Goal: Information Seeking & Learning: Learn about a topic

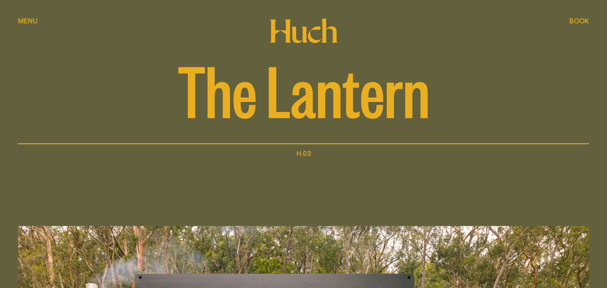
click at [37, 21] on div "Menu Menu" at bounding box center [28, 21] width 20 height 7
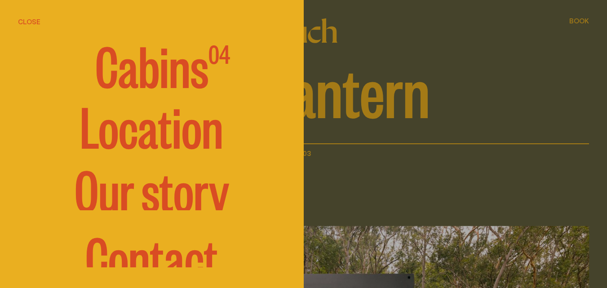
click at [145, 77] on span "Cabins" at bounding box center [151, 65] width 113 height 54
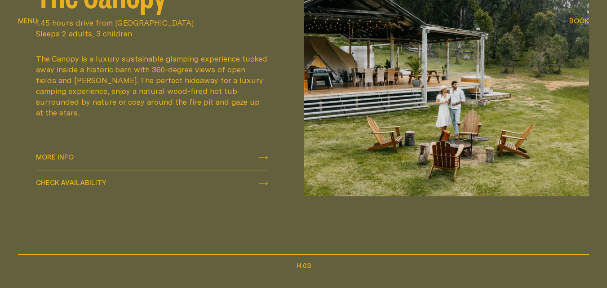
scroll to position [764, 0]
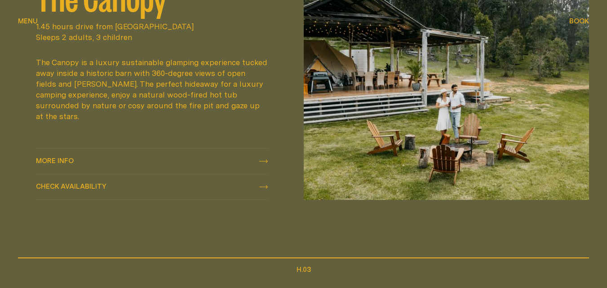
click at [135, 156] on div "More info More info" at bounding box center [152, 161] width 232 height 11
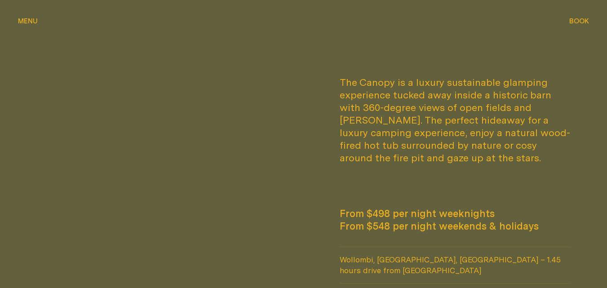
scroll to position [494, 0]
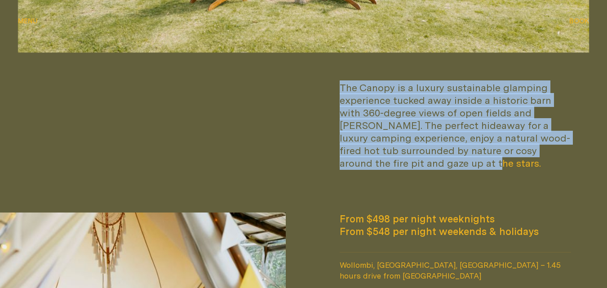
drag, startPoint x: 340, startPoint y: 86, endPoint x: 469, endPoint y: 164, distance: 150.5
click at [469, 164] on div "The Canopy is a luxury sustainable glamping experience tucked away inside a his…" at bounding box center [456, 125] width 232 height 88
copy div "The Canopy is a luxury sustainable glamping experience tucked away inside a his…"
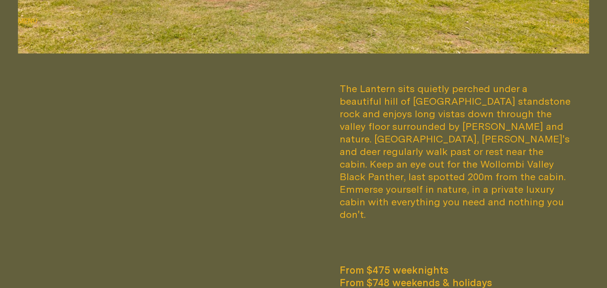
scroll to position [494, 0]
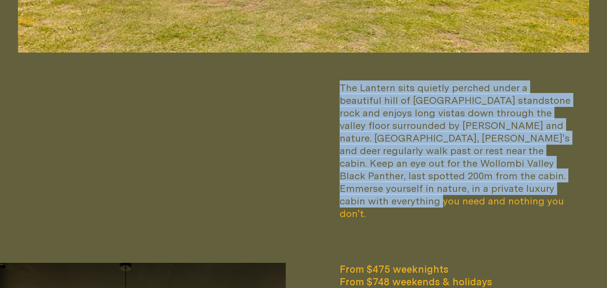
drag, startPoint x: 379, startPoint y: 209, endPoint x: 334, endPoint y: 85, distance: 131.6
copy div "The Lantern sits quietly perched under a beautiful hill of [GEOGRAPHIC_DATA] st…"
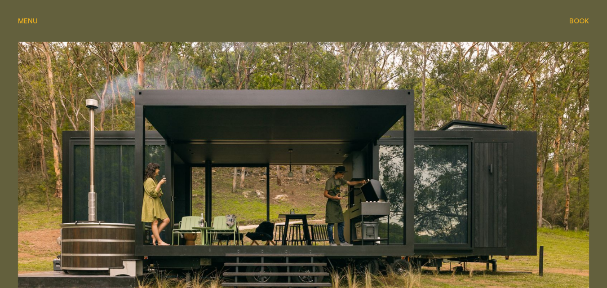
scroll to position [0, 0]
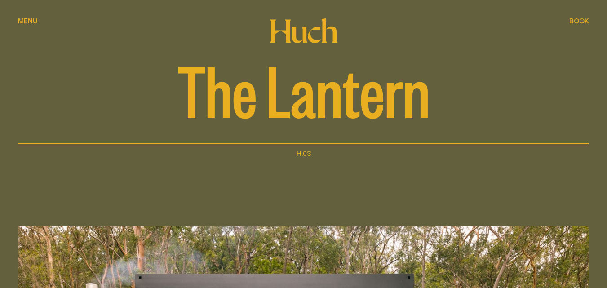
click at [23, 19] on div "Menu Menu" at bounding box center [28, 21] width 20 height 7
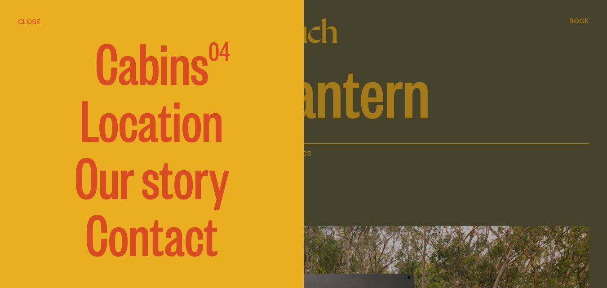
click at [363, 73] on div at bounding box center [303, 144] width 607 height 288
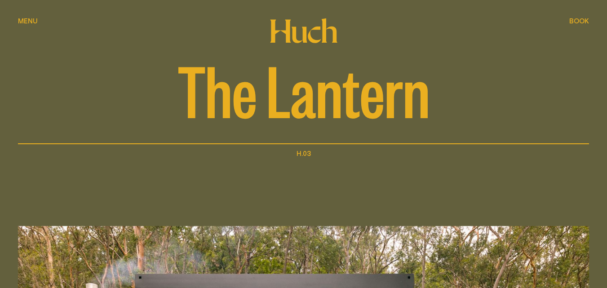
click at [301, 41] on icon at bounding box center [299, 35] width 15 height 16
